Goal: Task Accomplishment & Management: Manage account settings

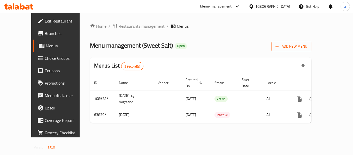
click at [123, 26] on span "Restaurants management" at bounding box center [142, 26] width 46 height 6
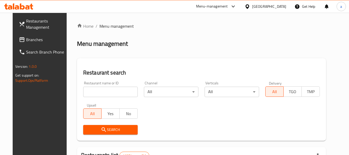
click at [28, 40] on span "Branches" at bounding box center [46, 39] width 41 height 6
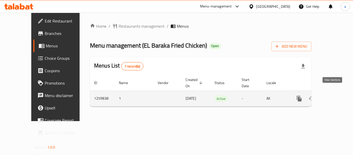
click at [337, 95] on link "enhanced table" at bounding box center [336, 98] width 12 height 12
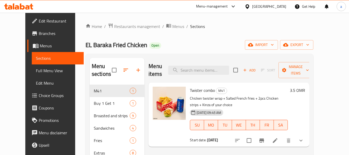
click at [39, 95] on span "Choice Groups" at bounding box center [59, 95] width 41 height 6
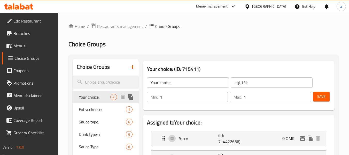
click at [109, 99] on span "Your choice:" at bounding box center [95, 97] width 32 height 6
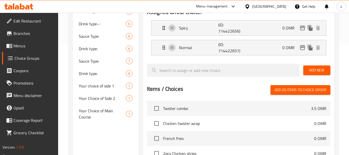
scroll to position [103, 0]
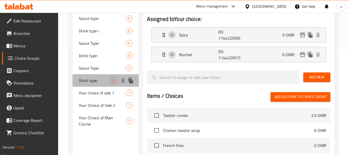
click at [94, 82] on span "Drink type:" at bounding box center [95, 80] width 32 height 6
type input "Drink type:"
type input "اختيارك من:"
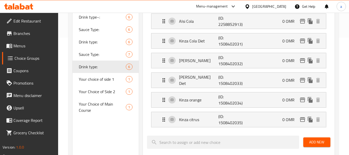
scroll to position [129, 0]
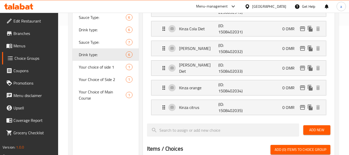
click at [250, 5] on icon at bounding box center [247, 6] width 5 height 5
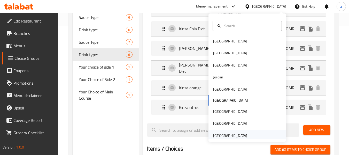
click at [230, 135] on div "[GEOGRAPHIC_DATA]" at bounding box center [230, 136] width 34 height 6
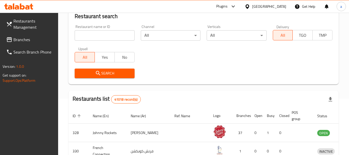
scroll to position [129, 0]
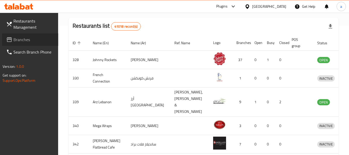
click at [23, 35] on link "Branches" at bounding box center [30, 39] width 56 height 12
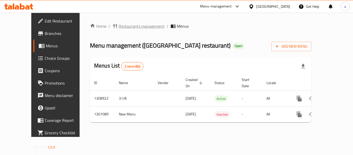
click at [119, 26] on span "Restaurants management" at bounding box center [142, 26] width 46 height 6
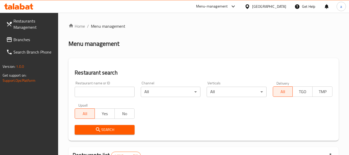
click at [18, 37] on span "Branches" at bounding box center [33, 39] width 41 height 6
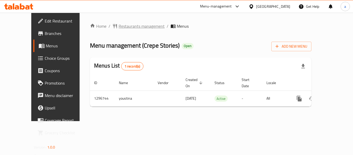
click at [119, 26] on span "Restaurants management" at bounding box center [142, 26] width 46 height 6
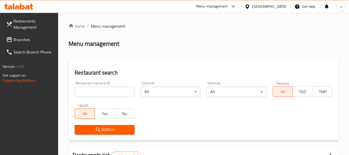
click at [36, 40] on span "Branches" at bounding box center [33, 39] width 41 height 6
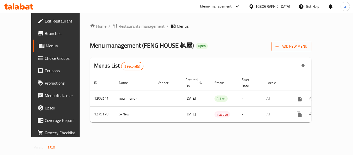
click at [122, 23] on span "Restaurants management" at bounding box center [142, 26] width 46 height 6
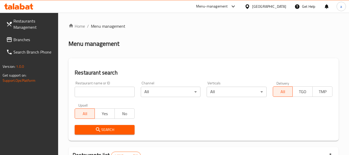
click at [14, 49] on span "Search Branch Phone" at bounding box center [33, 52] width 41 height 6
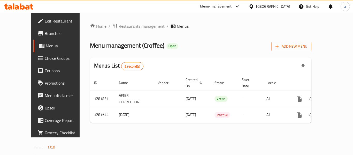
click at [119, 26] on span "Restaurants management" at bounding box center [142, 26] width 46 height 6
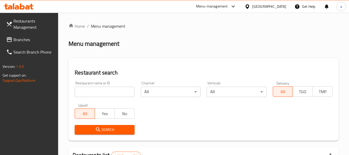
click at [25, 34] on link "Branches" at bounding box center [30, 39] width 56 height 12
